Goal: Navigation & Orientation: Find specific page/section

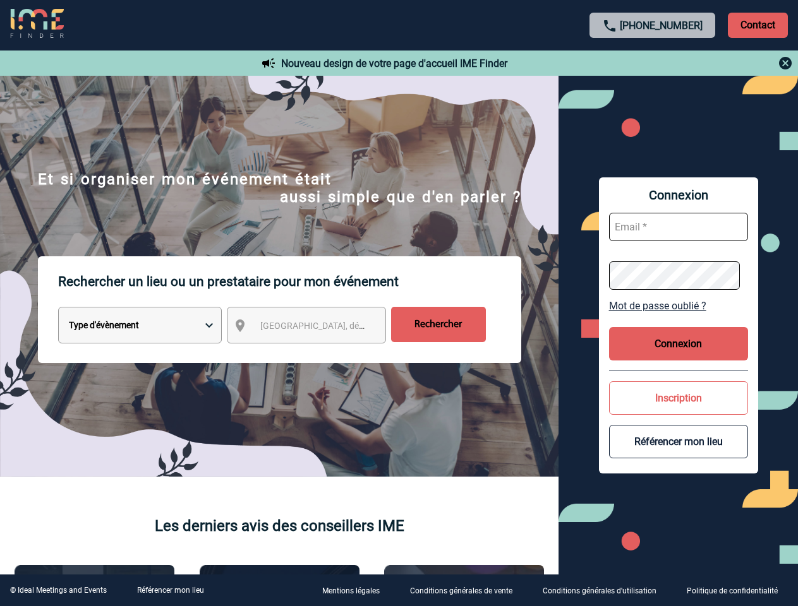
click at [399, 303] on p "Rechercher un lieu ou un prestataire pour mon événement" at bounding box center [289, 281] width 463 height 51
click at [757, 25] on p "Contact" at bounding box center [758, 25] width 60 height 25
click at [653, 63] on div at bounding box center [342, 260] width 685 height 521
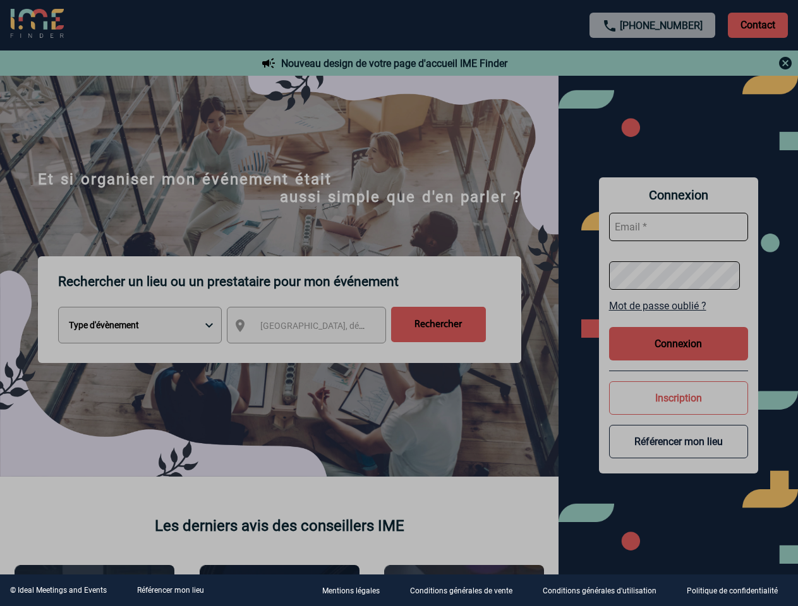
click at [318, 328] on div at bounding box center [399, 303] width 798 height 606
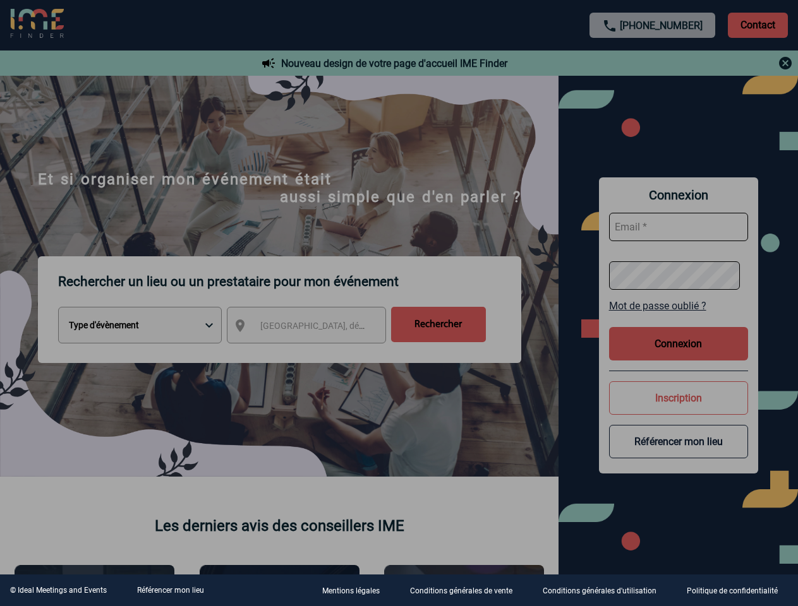
click at [678, 306] on div at bounding box center [399, 303] width 798 height 606
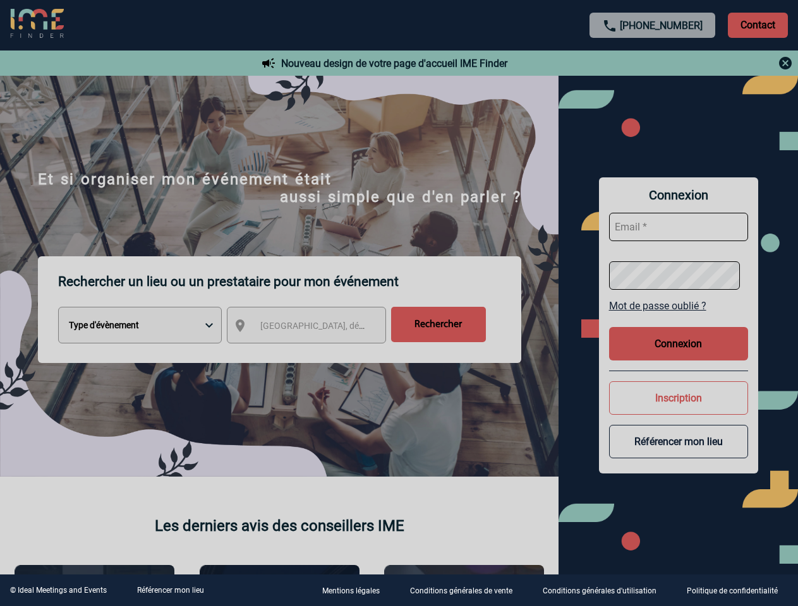
click at [678, 344] on button "Connexion" at bounding box center [678, 343] width 139 height 33
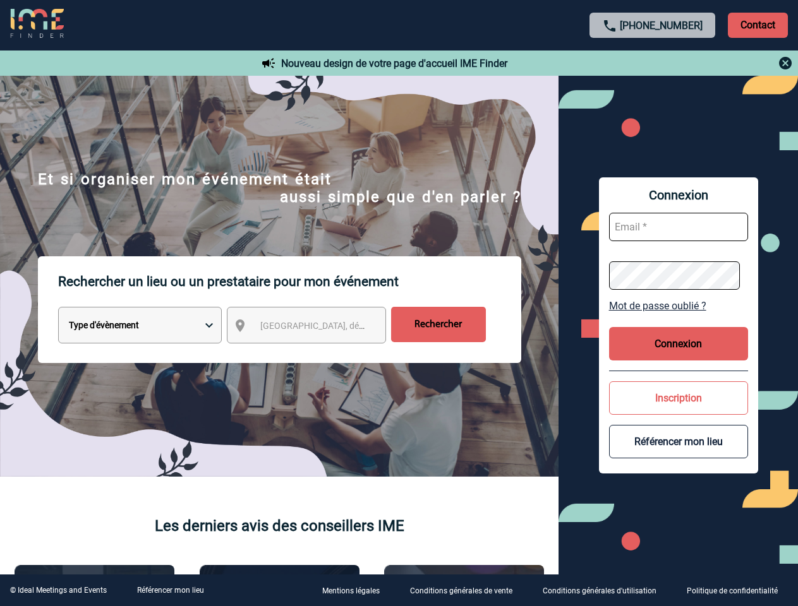
click at [678, 398] on button "Inscription" at bounding box center [678, 398] width 139 height 33
click at [380, 289] on div at bounding box center [190, 144] width 380 height 289
click at [170, 591] on link "Référencer mon lieu" at bounding box center [170, 590] width 67 height 9
